Goal: Check status: Check status

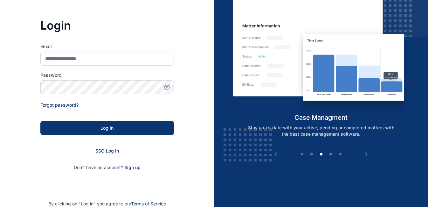
scroll to position [53, 0]
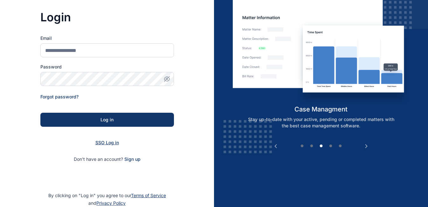
click at [113, 143] on span "SSO Log in" at bounding box center [107, 142] width 24 height 5
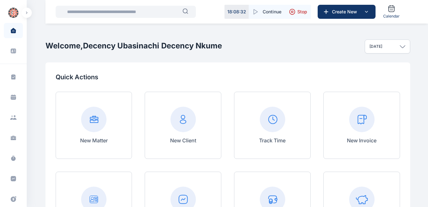
click at [138, 12] on input "text" at bounding box center [122, 11] width 119 height 13
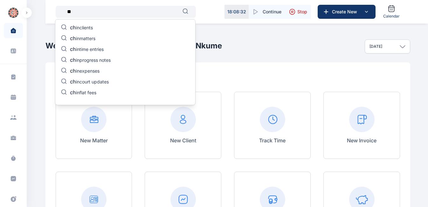
type input "*"
type input "***"
click at [93, 39] on p "guo in matters" at bounding box center [84, 39] width 29 height 8
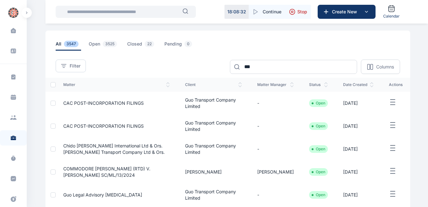
scroll to position [25, 0]
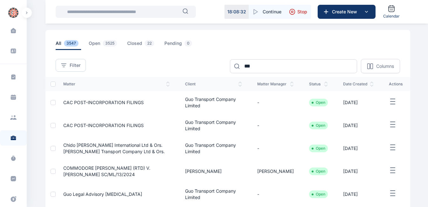
click at [131, 144] on span "Chido Collins International Ltd & Ors. v. GUO Transport Company Ltd & Ors." at bounding box center [113, 148] width 101 height 12
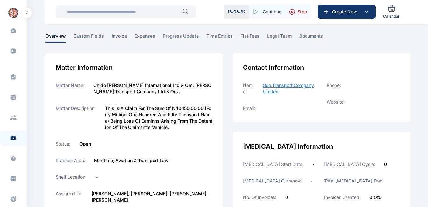
scroll to position [30, 0]
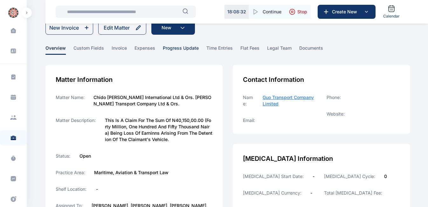
click at [180, 52] on span "progress update" at bounding box center [181, 50] width 36 height 10
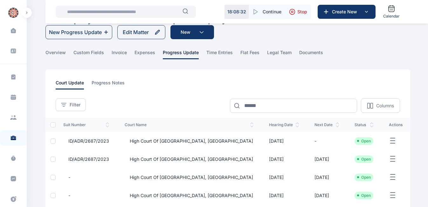
scroll to position [26, 0]
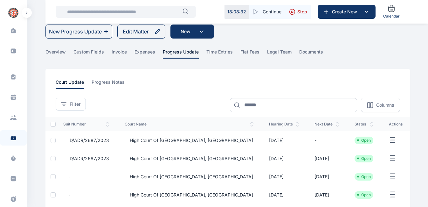
click at [169, 142] on span "High Court of Lagos State, Ikeja" at bounding box center [189, 140] width 129 height 6
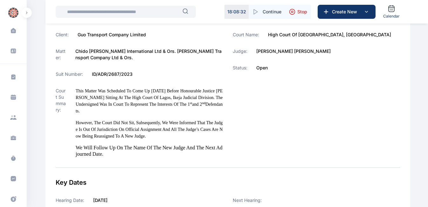
scroll to position [78, 0]
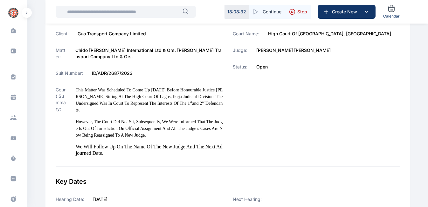
click at [162, 145] on label "This matter was scheduled to come up today before Honourable Justice Coker sitt…" at bounding box center [149, 122] width 147 height 70
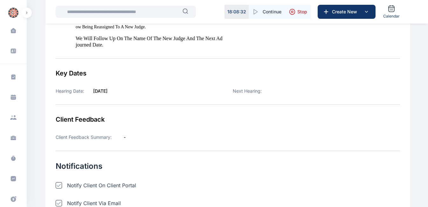
scroll to position [186, 0]
drag, startPoint x: 162, startPoint y: 144, endPoint x: 115, endPoint y: 96, distance: 67.7
click at [115, 96] on div "Hearing Date: 20/03/2025 Next Hearing:" at bounding box center [228, 95] width 345 height 17
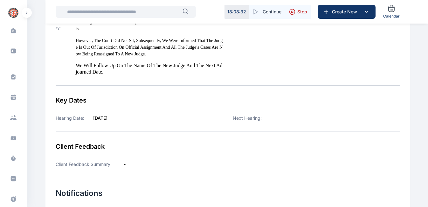
scroll to position [0, 0]
